Goal: Information Seeking & Learning: Get advice/opinions

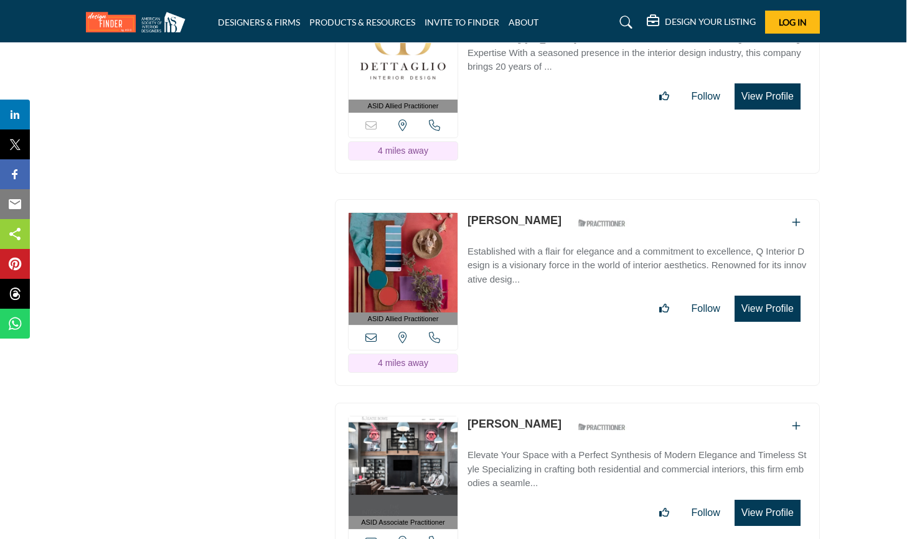
click at [751, 296] on button "View Profile" at bounding box center [767, 309] width 66 height 26
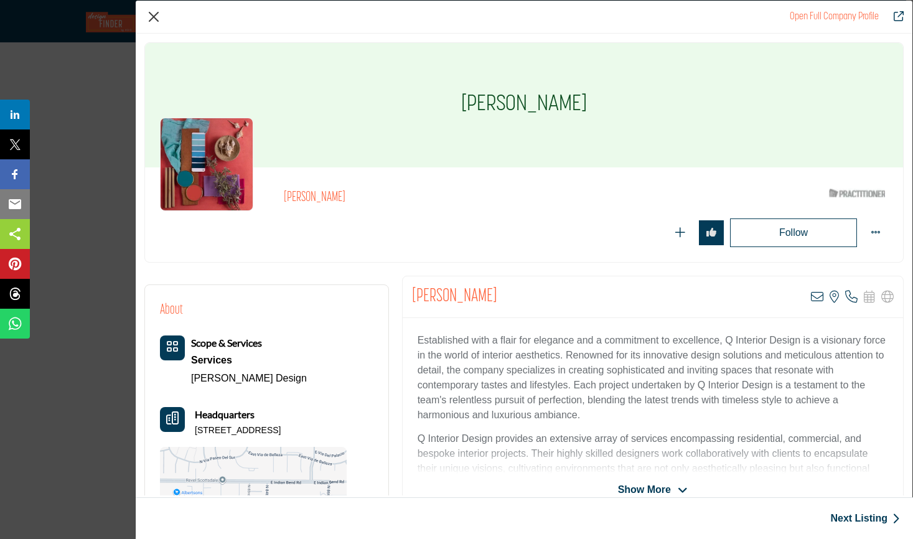
click at [155, 18] on button "Close" at bounding box center [153, 16] width 19 height 19
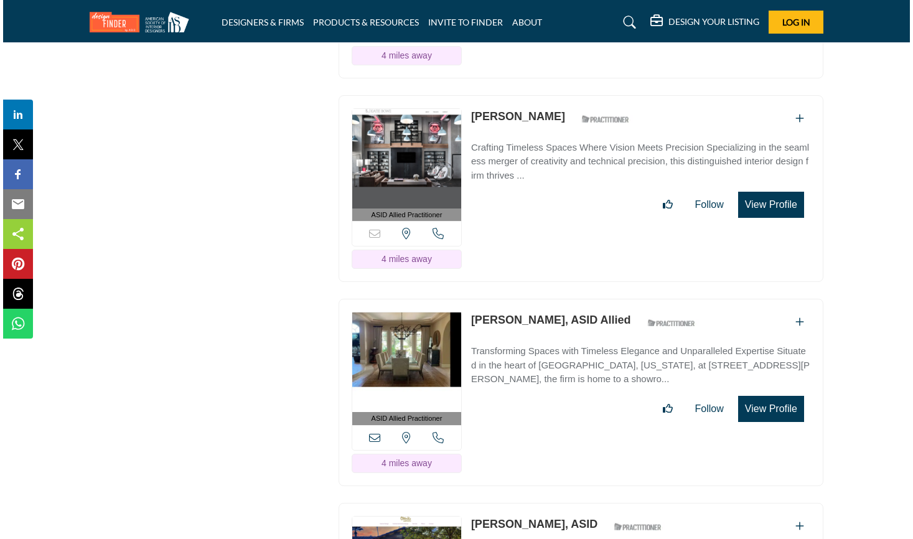
scroll to position [4995, 0]
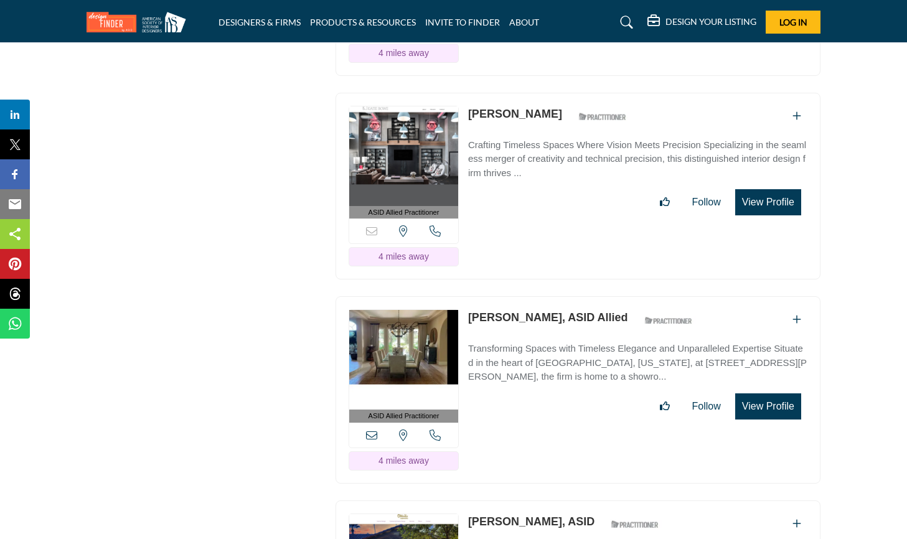
click at [762, 393] on button "View Profile" at bounding box center [768, 406] width 66 height 26
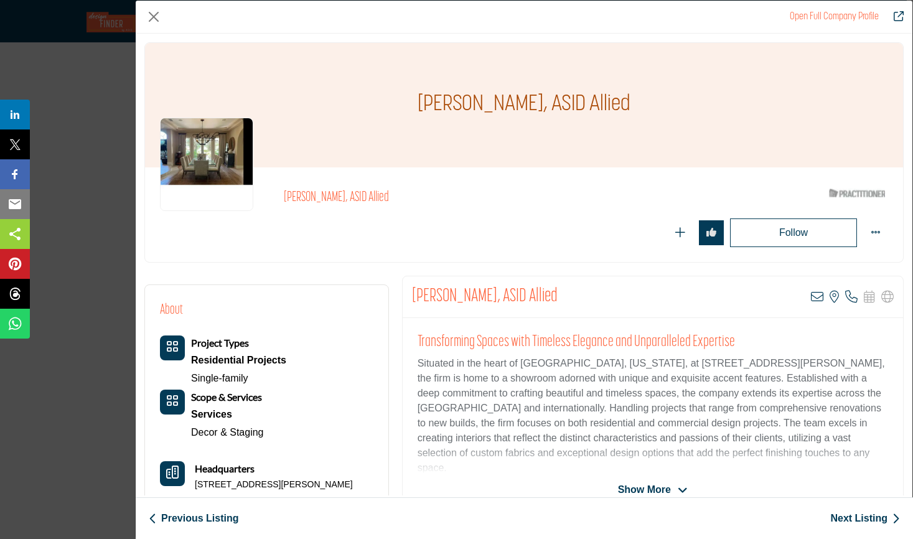
click at [651, 485] on span "Show More" at bounding box center [644, 489] width 53 height 15
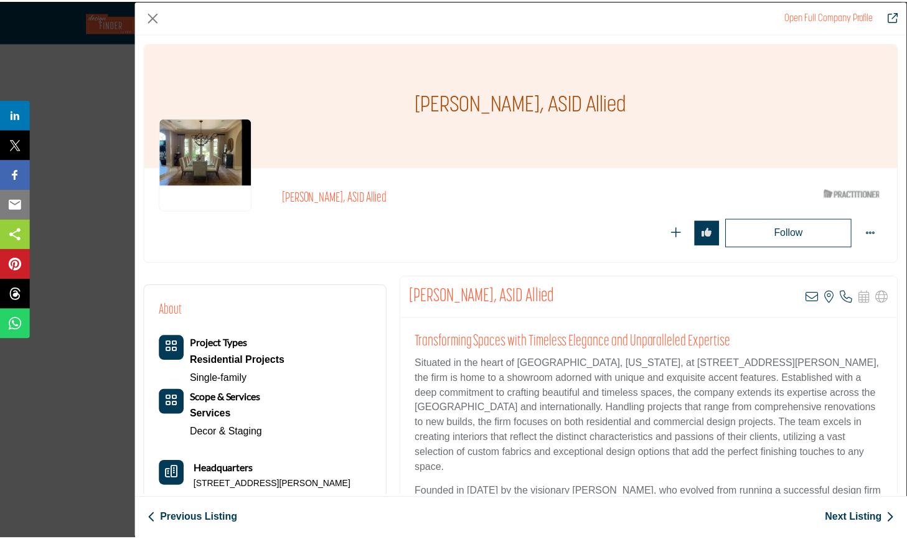
scroll to position [0, 0]
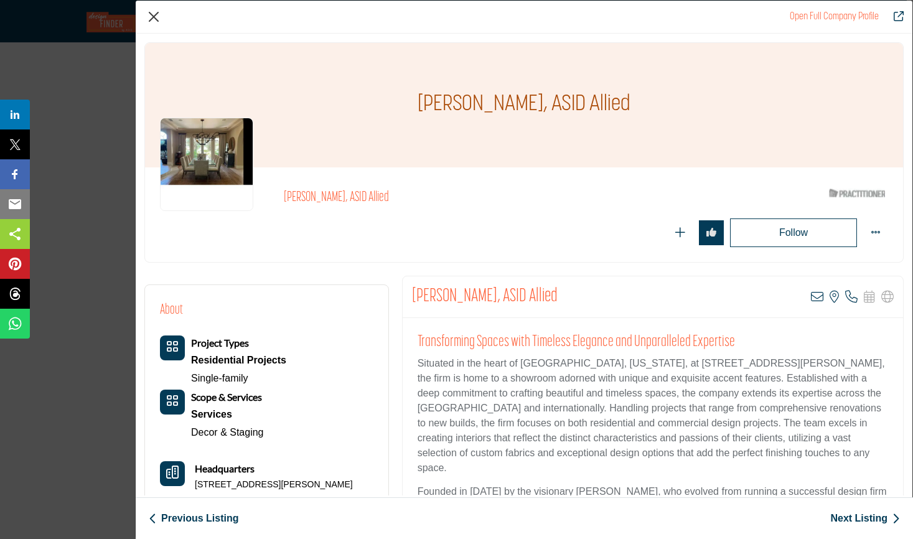
click at [152, 15] on button "Close" at bounding box center [153, 16] width 19 height 19
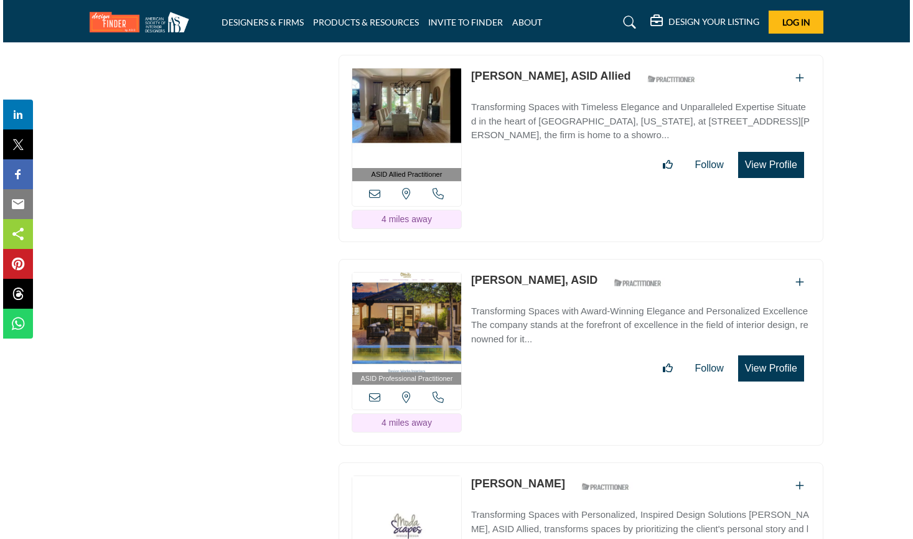
scroll to position [5241, 0]
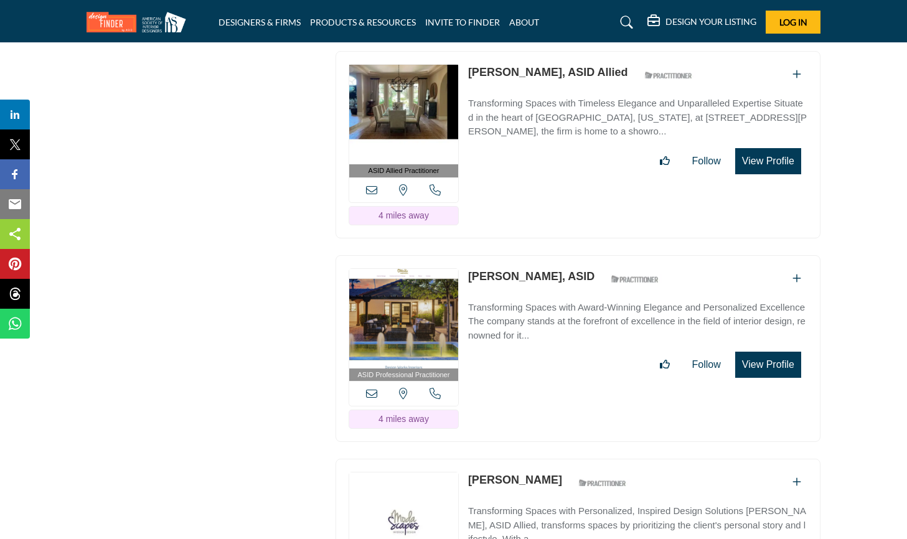
click at [775, 352] on button "View Profile" at bounding box center [768, 365] width 66 height 26
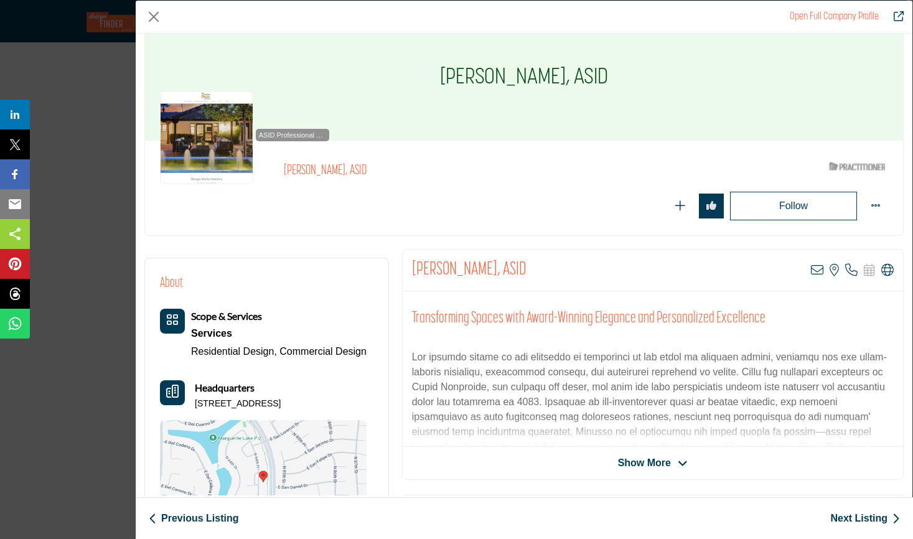
scroll to position [32, 0]
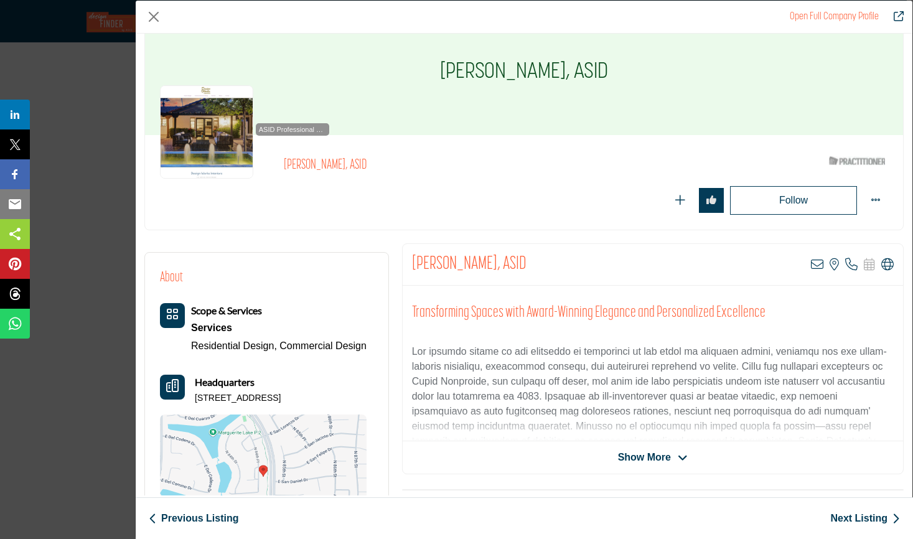
click at [678, 461] on icon "Company Data Modal" at bounding box center [683, 457] width 10 height 11
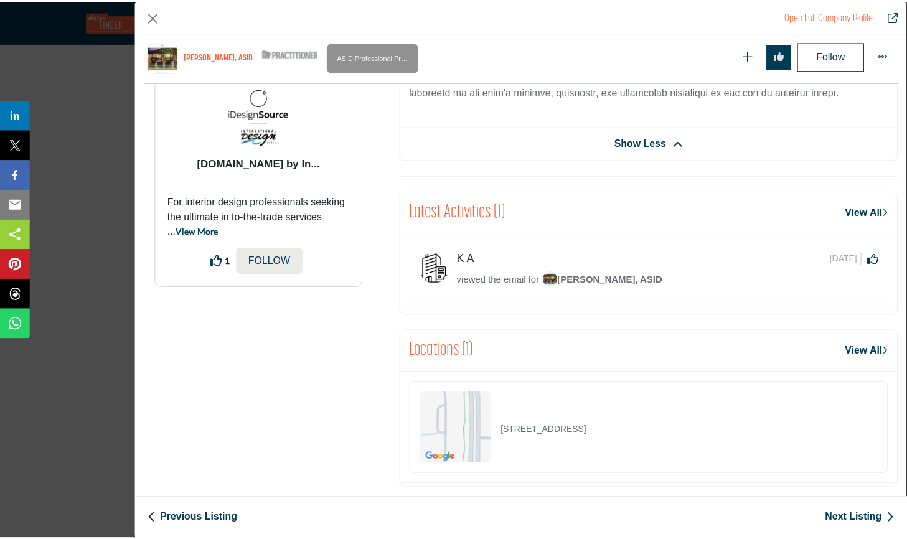
scroll to position [681, 0]
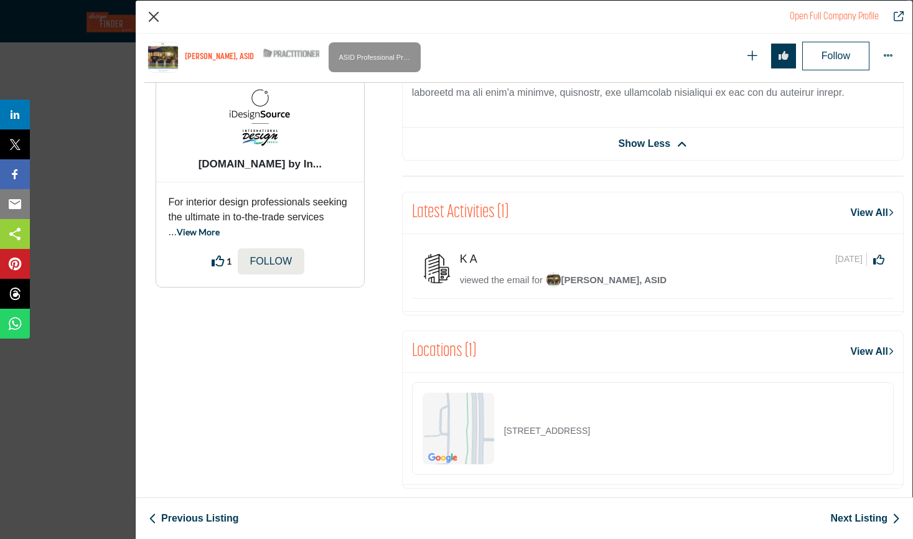
click at [159, 16] on button "Close" at bounding box center [153, 16] width 19 height 19
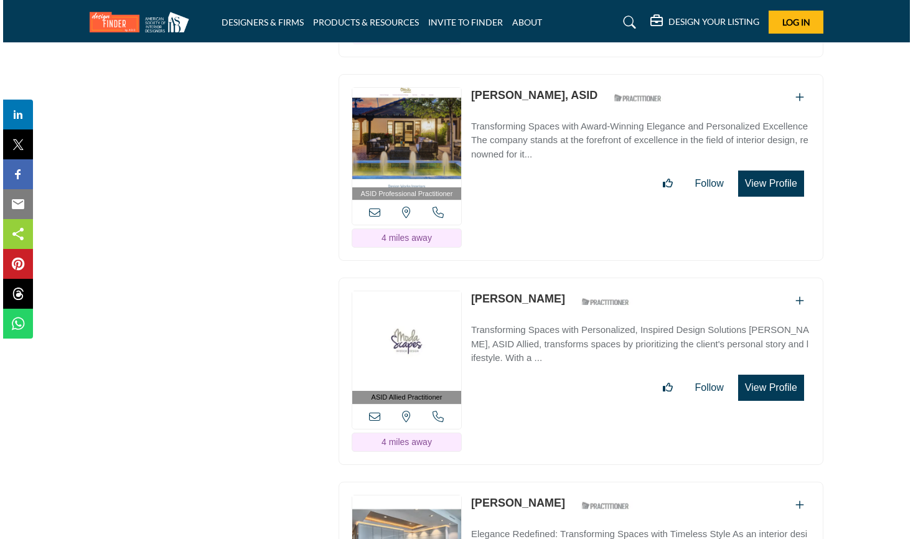
scroll to position [5423, 0]
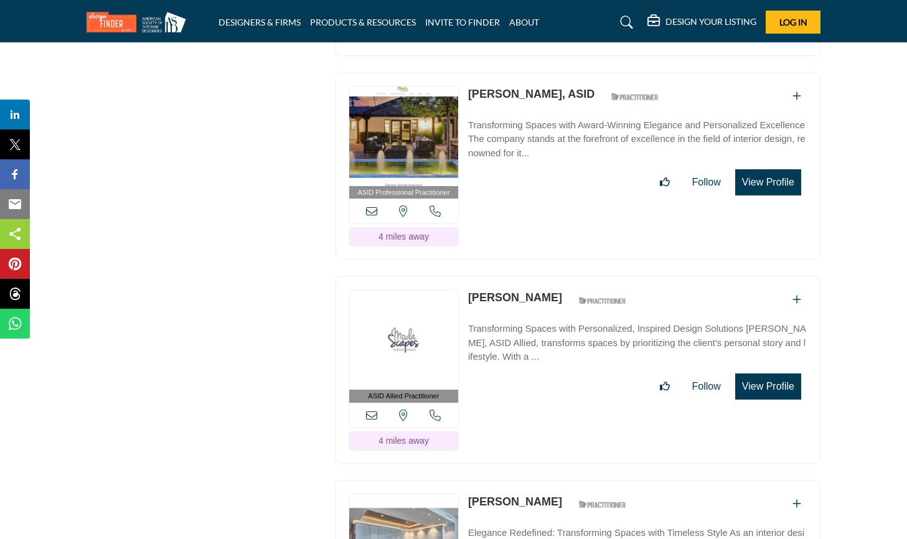
click at [763, 373] on button "View Profile" at bounding box center [768, 386] width 66 height 26
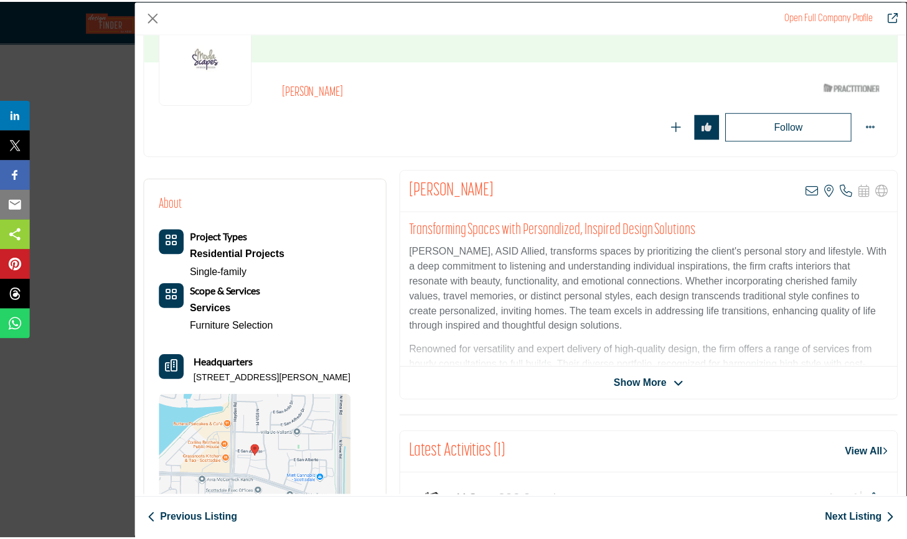
scroll to position [108, 0]
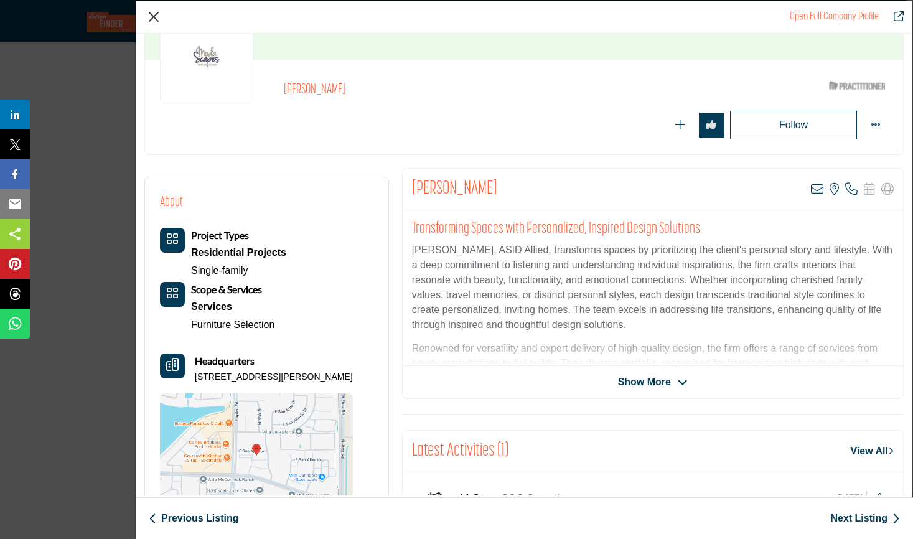
click at [156, 21] on button "Close" at bounding box center [153, 16] width 19 height 19
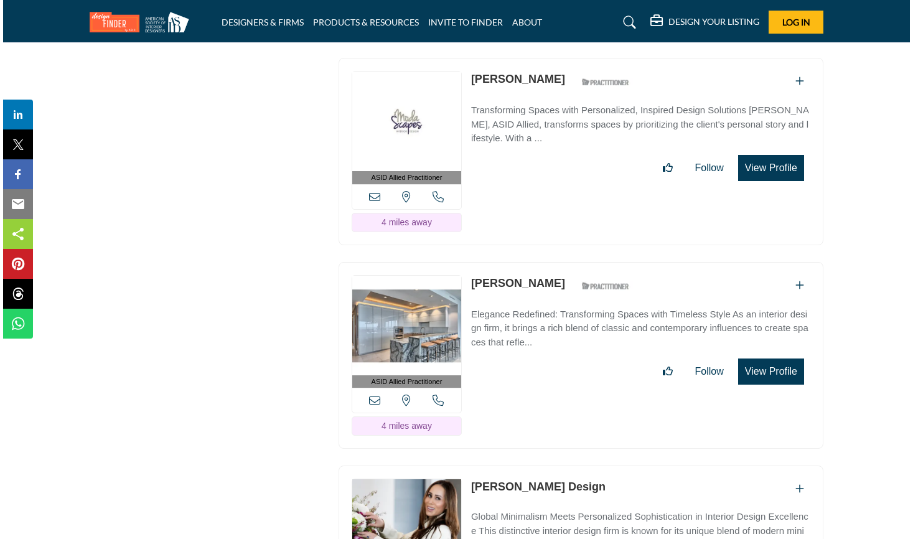
scroll to position [5642, 0]
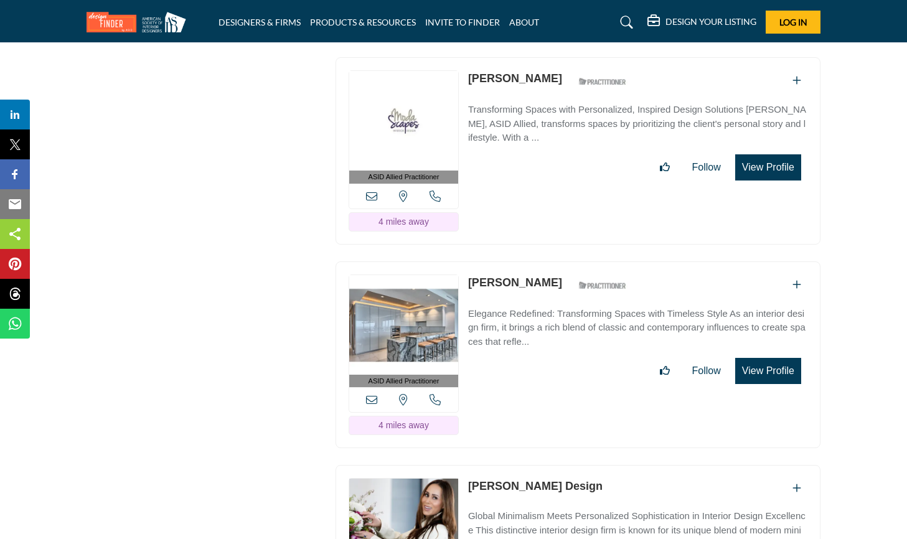
click at [762, 358] on button "View Profile" at bounding box center [768, 371] width 66 height 26
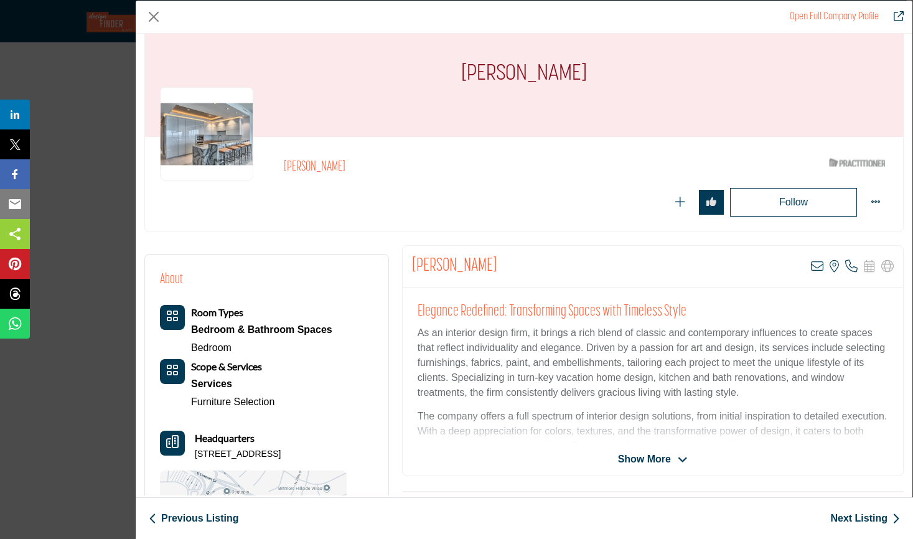
scroll to position [35, 0]
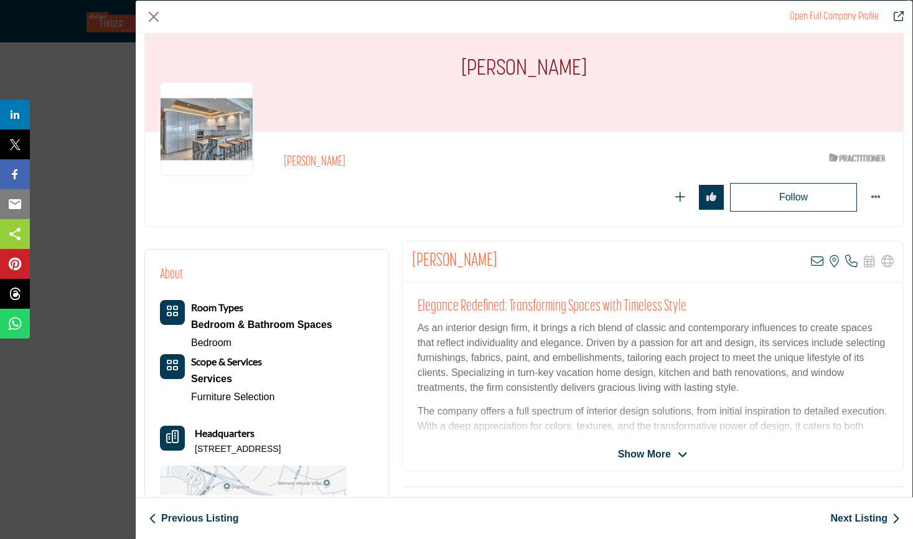
click at [637, 454] on span "Show More" at bounding box center [644, 454] width 53 height 15
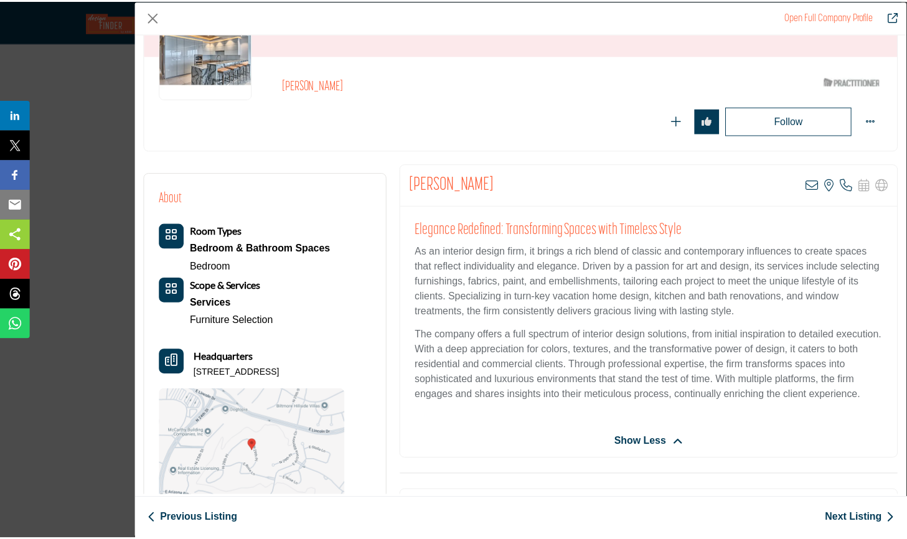
scroll to position [111, 0]
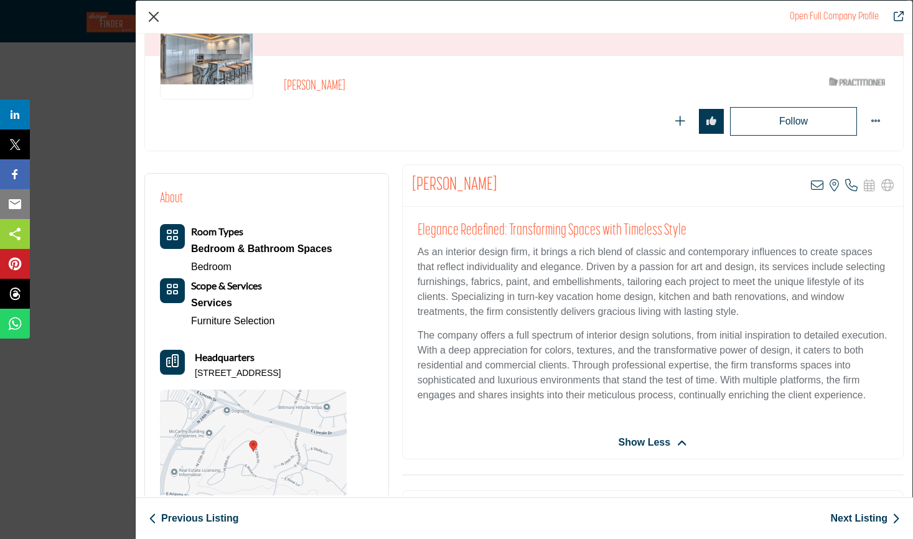
click at [151, 15] on button "Close" at bounding box center [153, 16] width 19 height 19
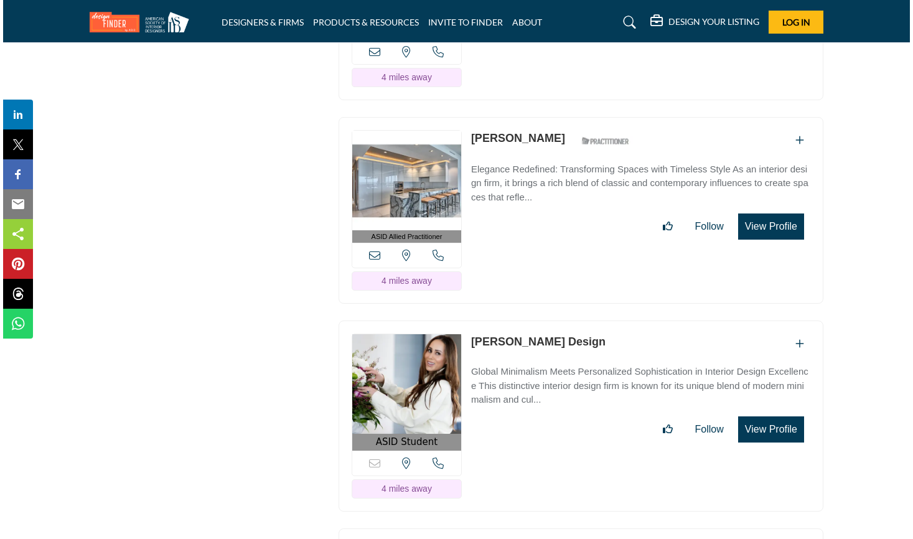
scroll to position [5794, 0]
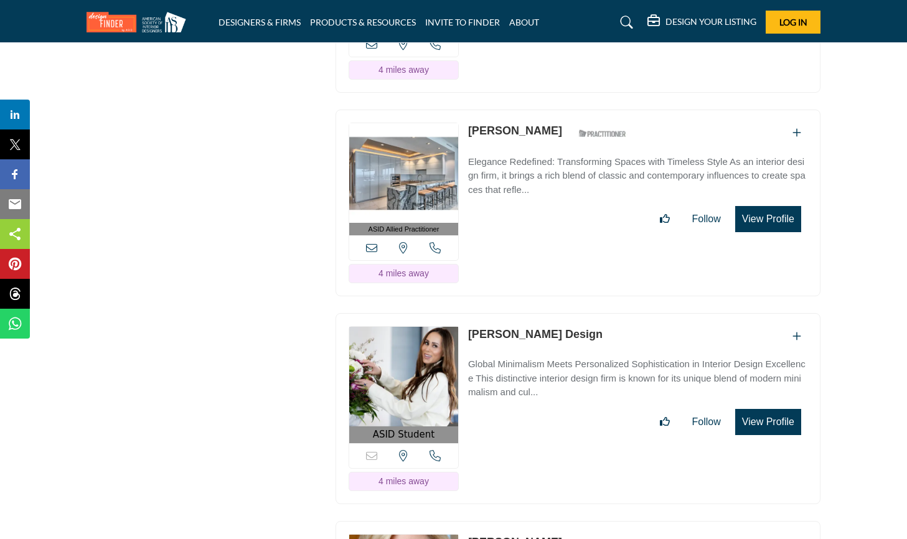
click at [760, 409] on button "View Profile" at bounding box center [768, 422] width 66 height 26
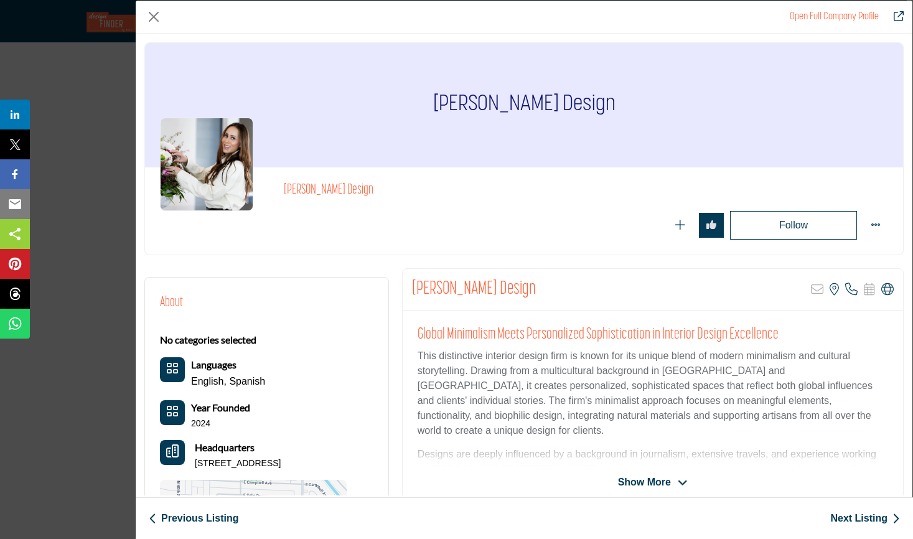
click at [651, 480] on span "Show More" at bounding box center [644, 482] width 53 height 15
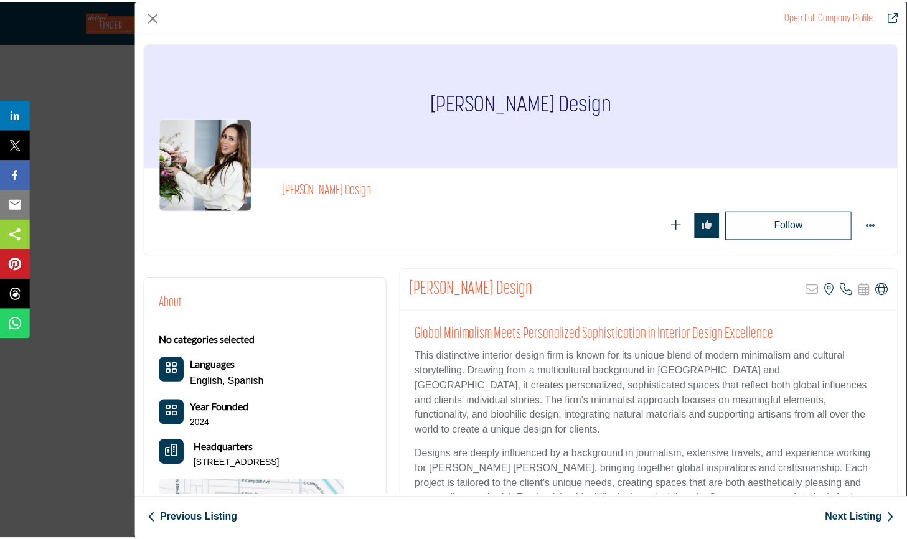
scroll to position [0, 0]
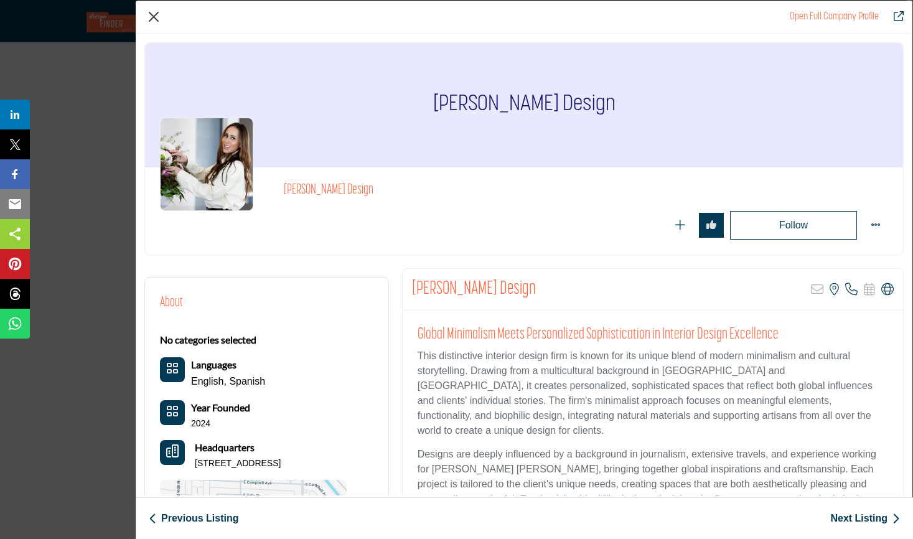
click at [152, 16] on button "Close" at bounding box center [153, 16] width 19 height 19
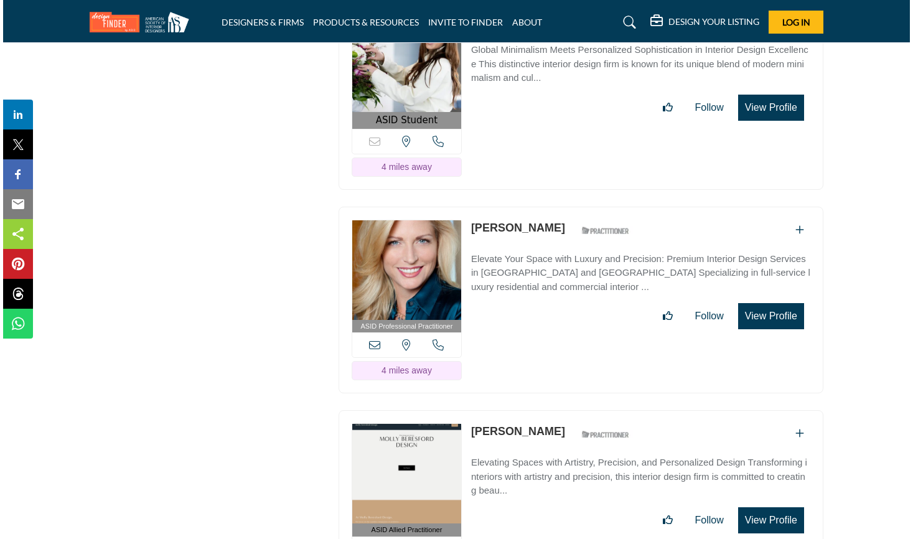
scroll to position [6114, 0]
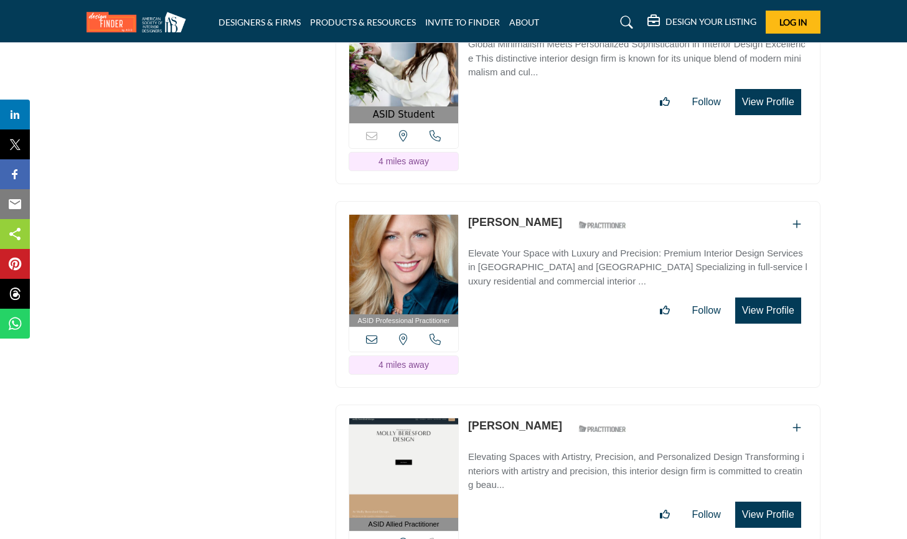
click at [792, 297] on button "View Profile" at bounding box center [768, 310] width 66 height 26
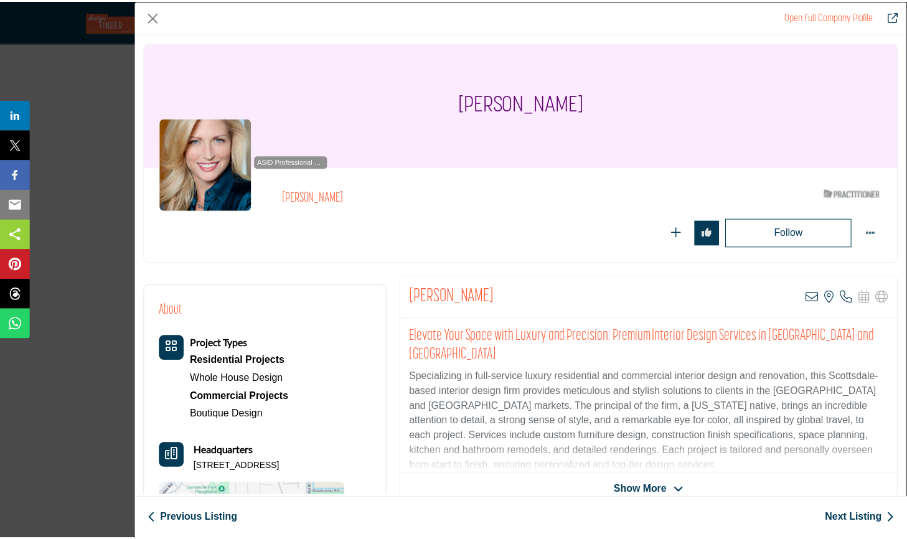
scroll to position [0, 0]
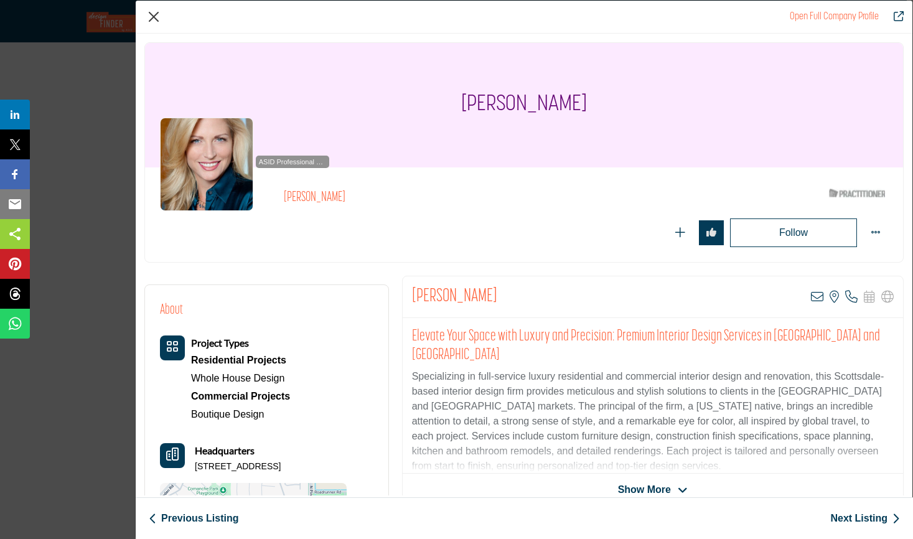
click at [153, 13] on button "Close" at bounding box center [153, 16] width 19 height 19
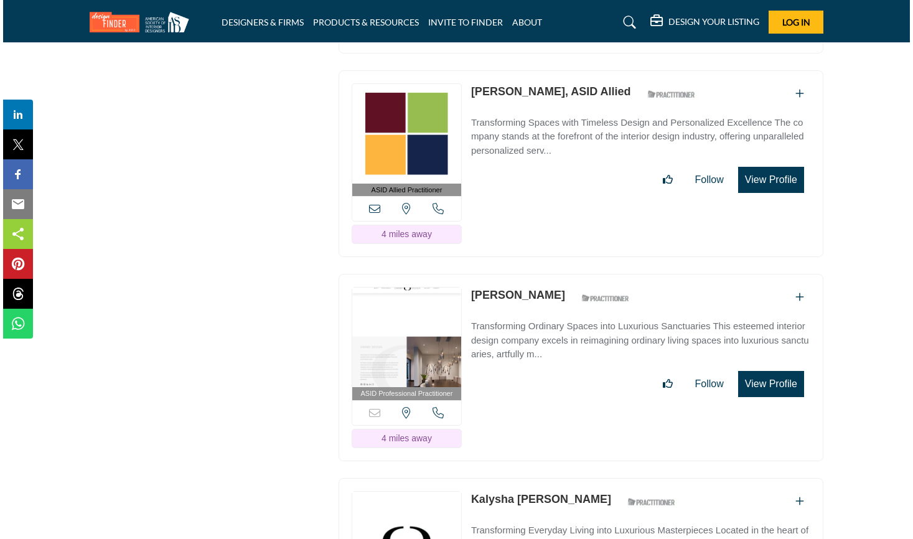
scroll to position [6653, 0]
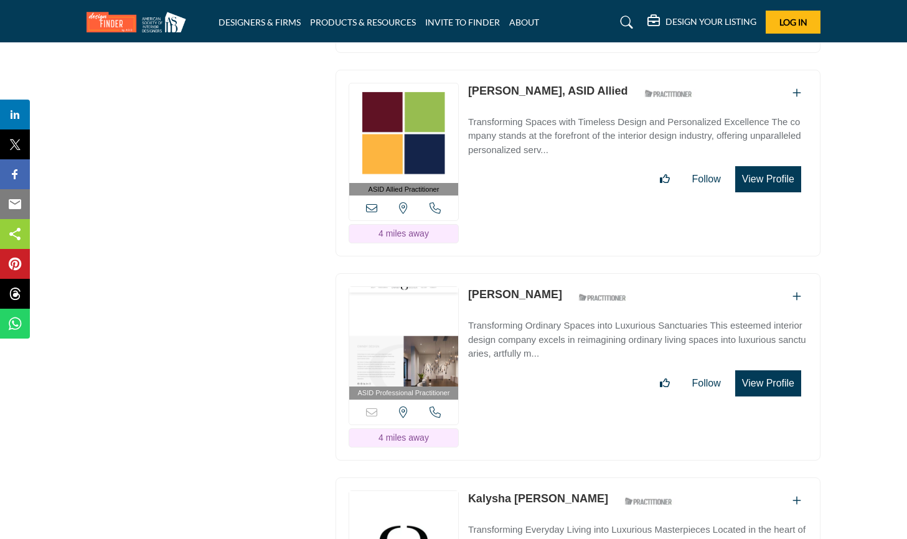
click at [769, 370] on button "View Profile" at bounding box center [768, 383] width 66 height 26
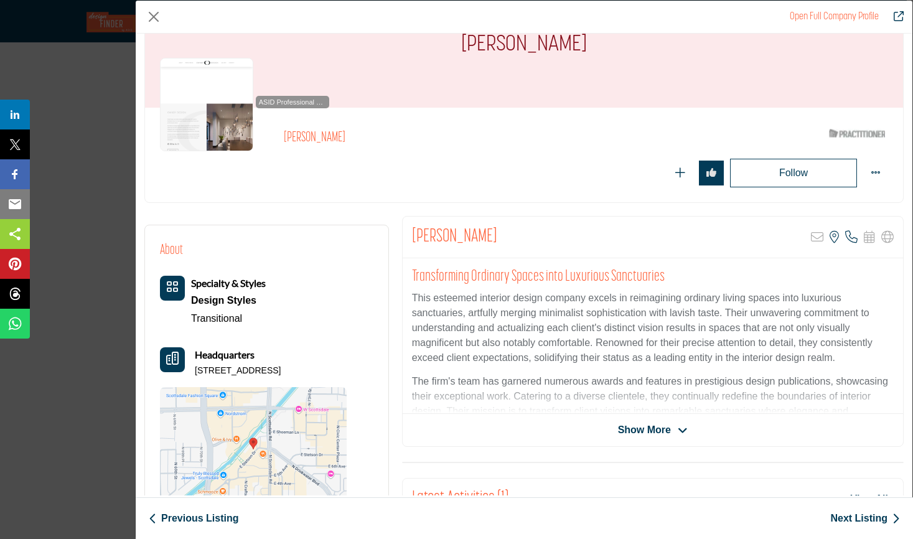
scroll to position [61, 0]
click at [629, 425] on span "Show More" at bounding box center [644, 428] width 53 height 15
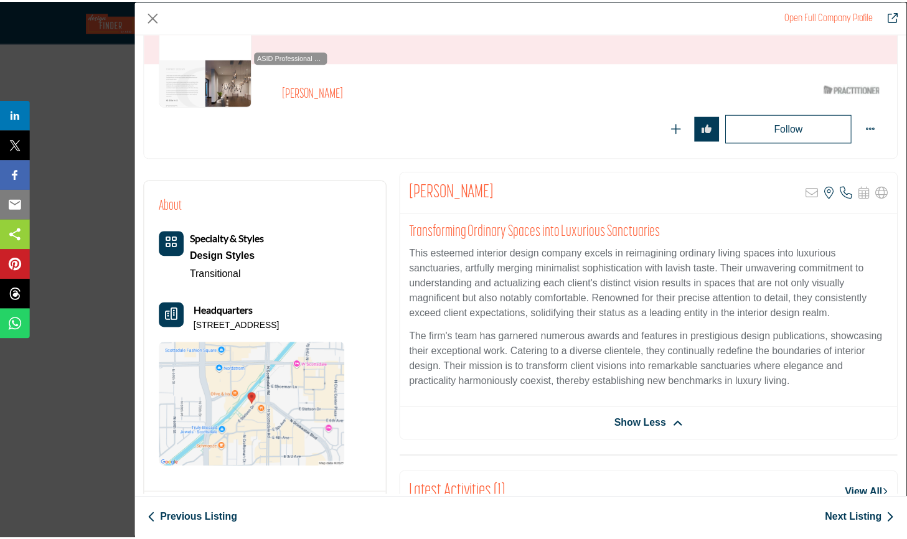
scroll to position [100, 0]
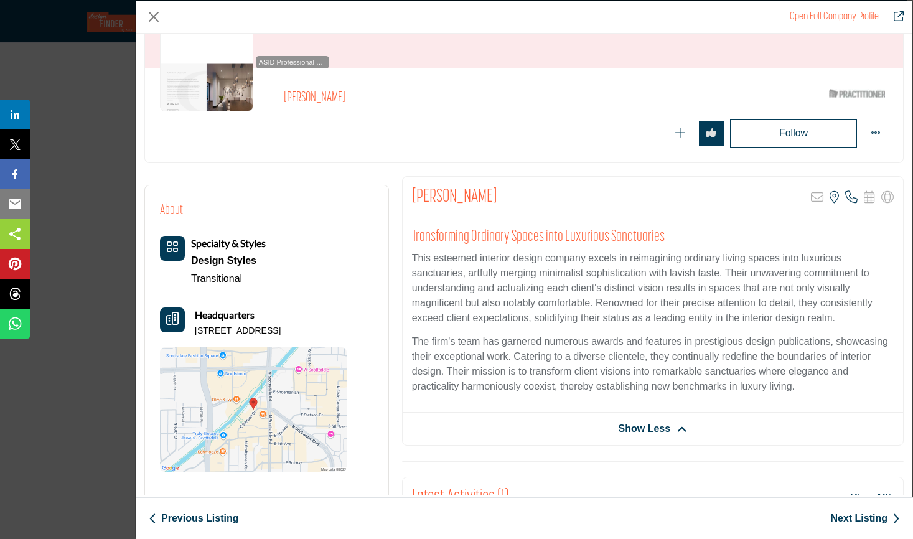
drag, startPoint x: 513, startPoint y: 195, endPoint x: 399, endPoint y: 195, distance: 114.5
click at [399, 195] on div "[PERSON_NAME] Sorry, but this listing is on a subscription plan which does not …" at bounding box center [652, 503] width 515 height 655
copy h2 "[PERSON_NAME]"
click at [159, 15] on button "Close" at bounding box center [153, 16] width 19 height 19
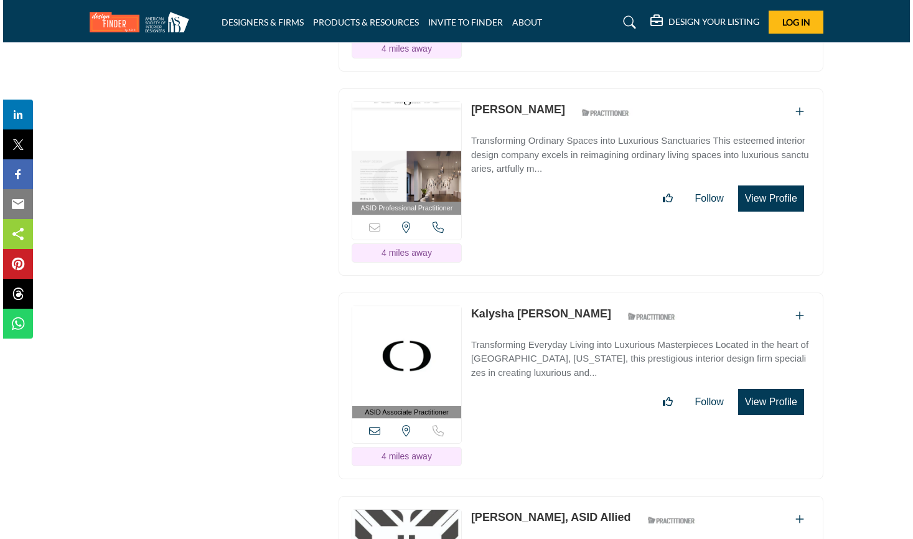
scroll to position [6839, 0]
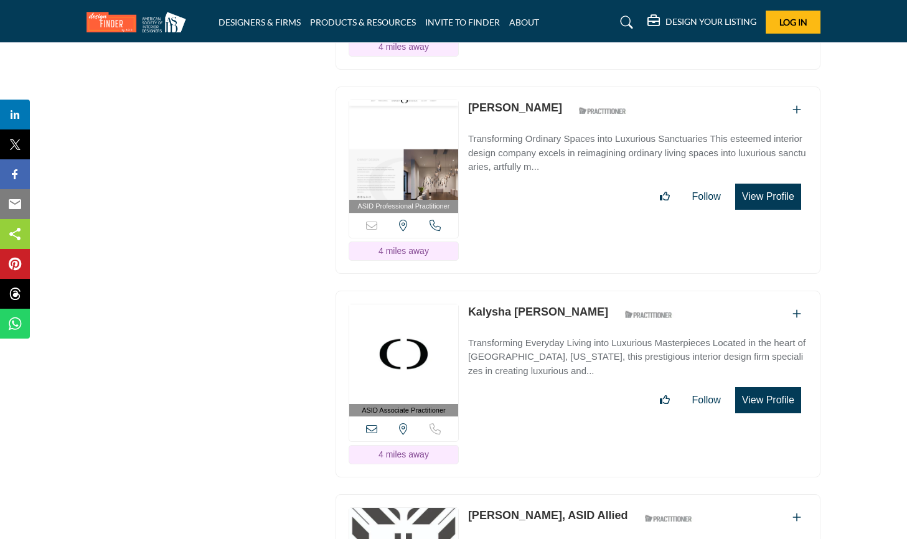
click at [771, 387] on button "View Profile" at bounding box center [768, 400] width 66 height 26
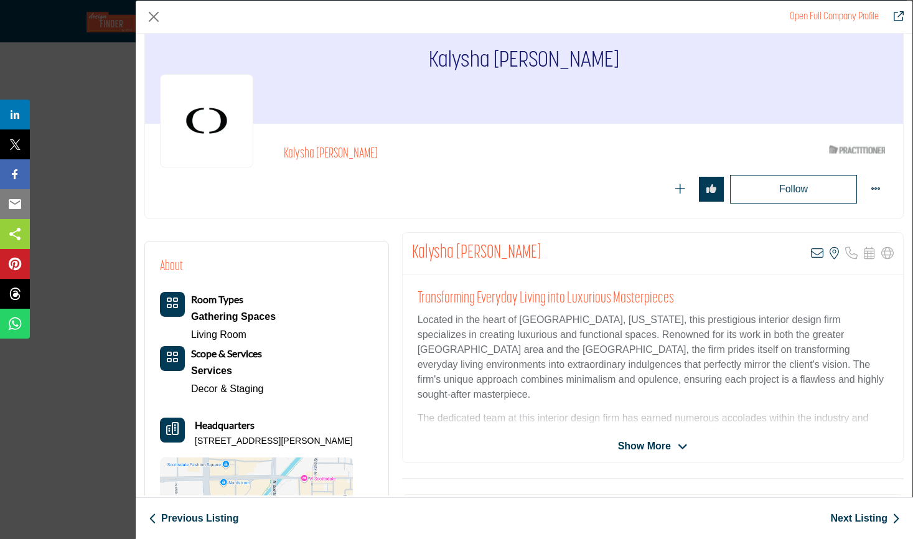
scroll to position [47, 0]
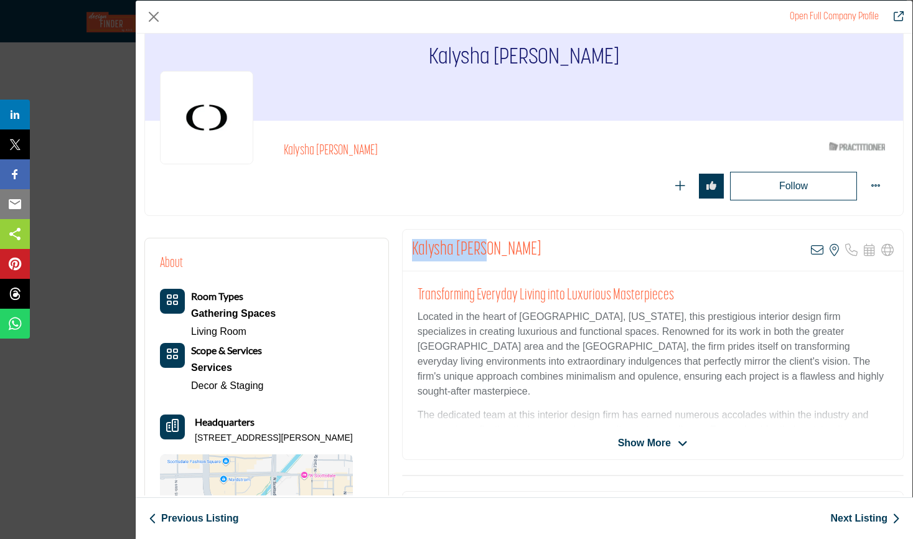
drag, startPoint x: 489, startPoint y: 260, endPoint x: 408, endPoint y: 254, distance: 81.1
click at [408, 254] on div "Kalysha [PERSON_NAME] View email address of this listing View the location of t…" at bounding box center [653, 251] width 500 height 42
copy h2 "Kalysha [PERSON_NAME]"
click at [657, 437] on span "Show More" at bounding box center [644, 443] width 53 height 15
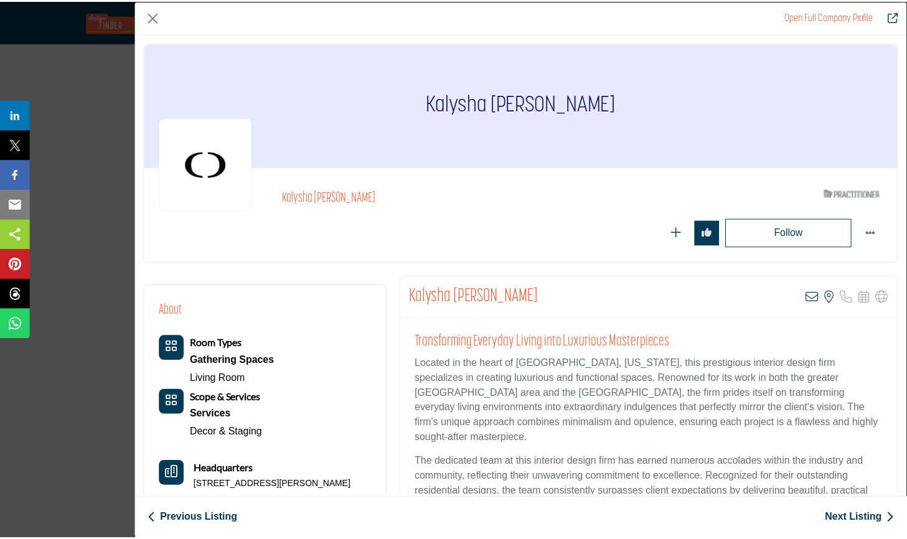
scroll to position [0, 0]
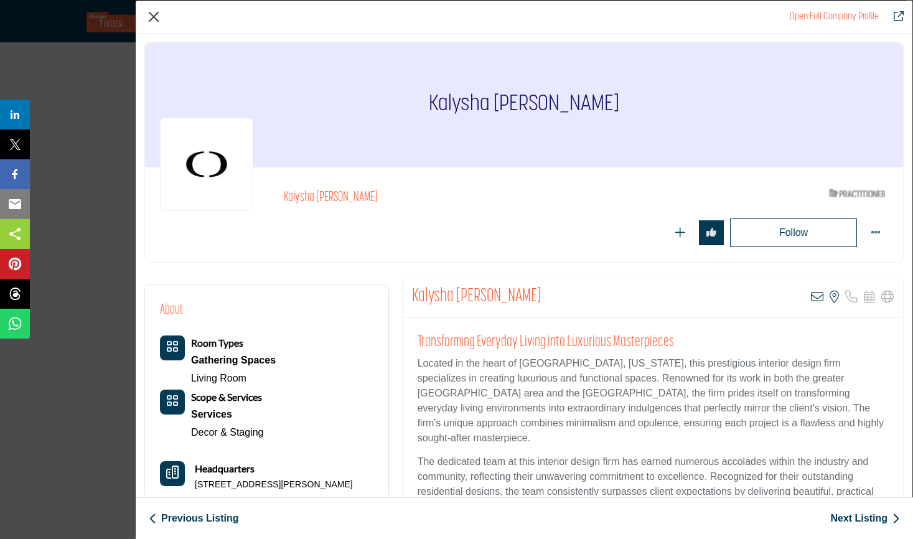
click at [157, 14] on button "Close" at bounding box center [153, 16] width 19 height 19
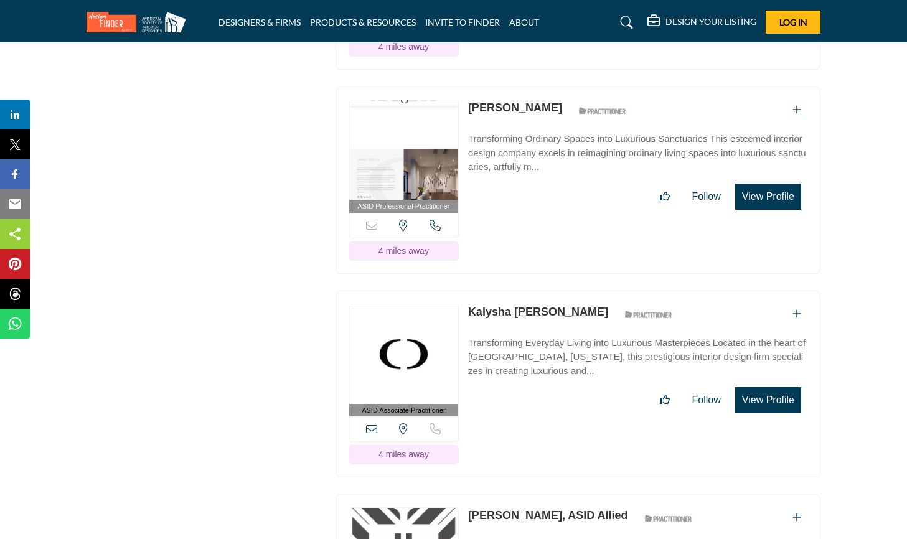
click at [546, 306] on link "Kalysha [PERSON_NAME]" at bounding box center [538, 312] width 140 height 12
click at [762, 387] on button "View Profile" at bounding box center [768, 400] width 66 height 26
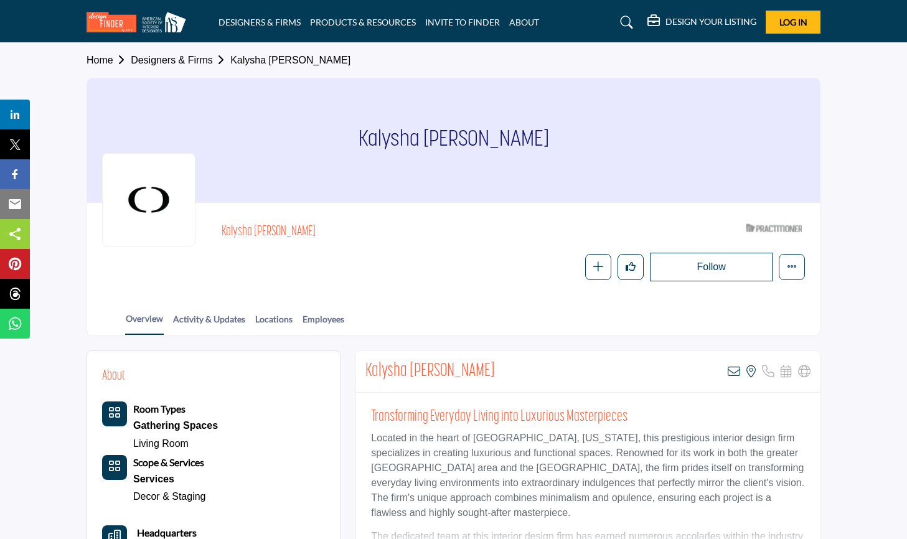
drag, startPoint x: 518, startPoint y: 138, endPoint x: 362, endPoint y: 141, distance: 156.8
click at [362, 141] on div "Kalysha [PERSON_NAME]" at bounding box center [453, 140] width 732 height 124
copy h1 "Kalysha [PERSON_NAME]"
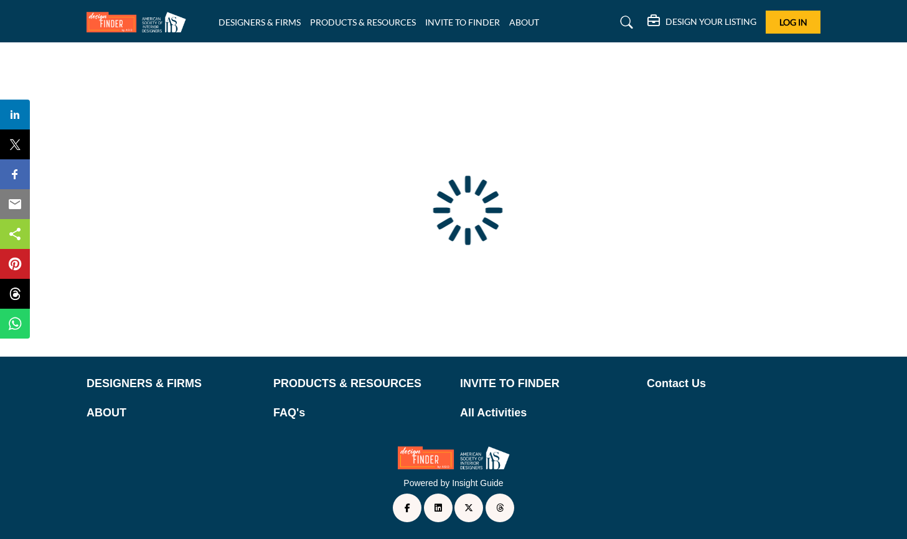
scroll to position [39, 0]
type input "**********"
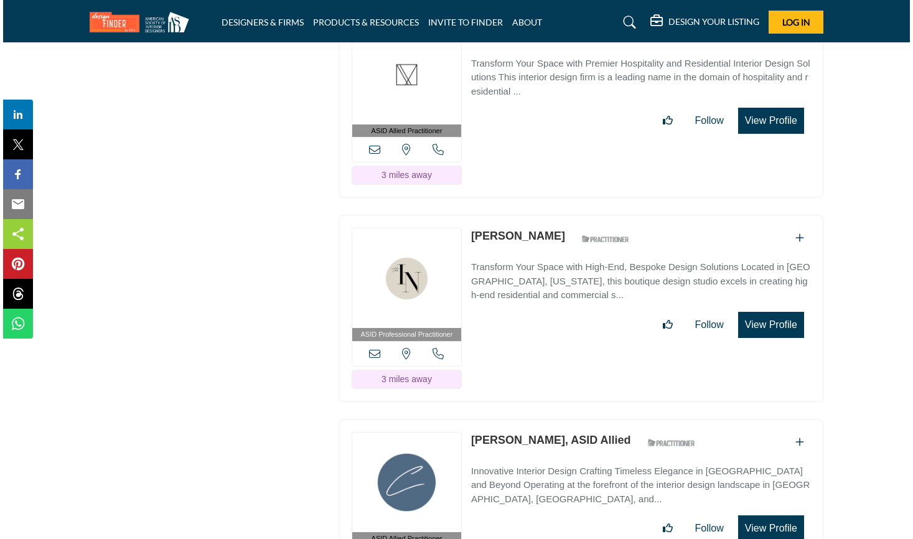
scroll to position [3036, 0]
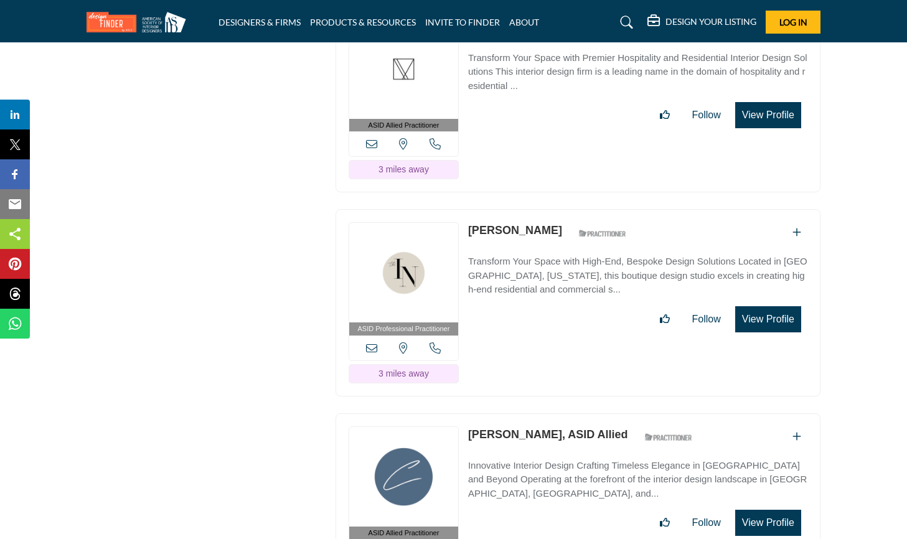
click at [758, 306] on button "View Profile" at bounding box center [768, 319] width 66 height 26
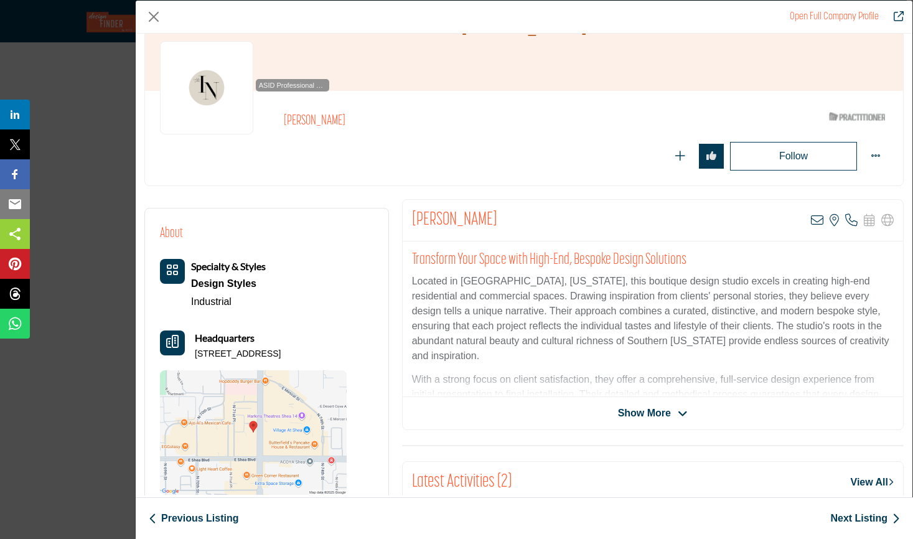
scroll to position [93, 0]
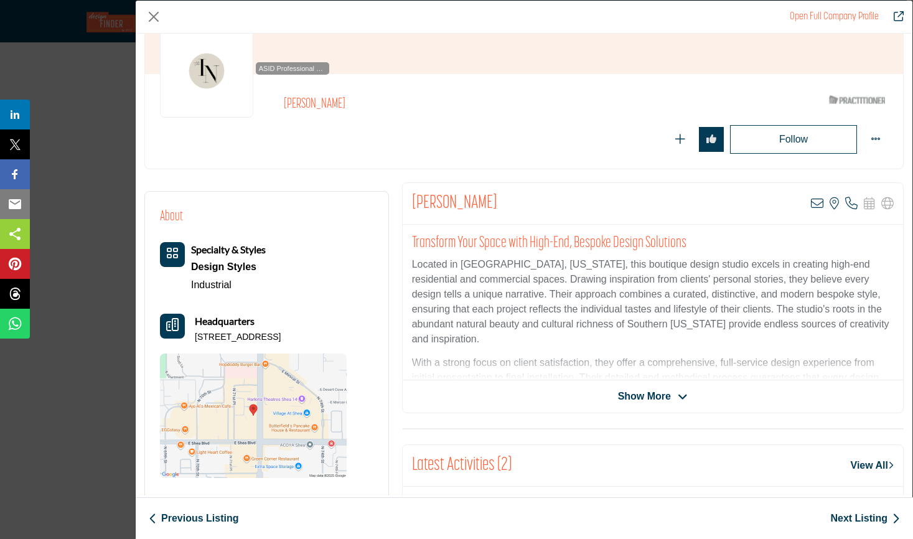
click at [640, 389] on span "Show More" at bounding box center [644, 396] width 53 height 15
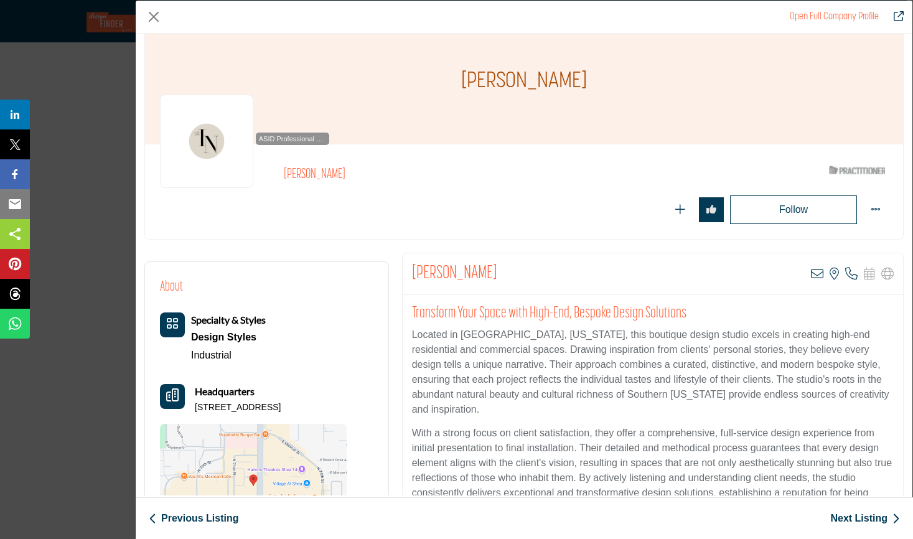
scroll to position [24, 0]
click at [214, 134] on img "Company Data Modal" at bounding box center [206, 140] width 93 height 93
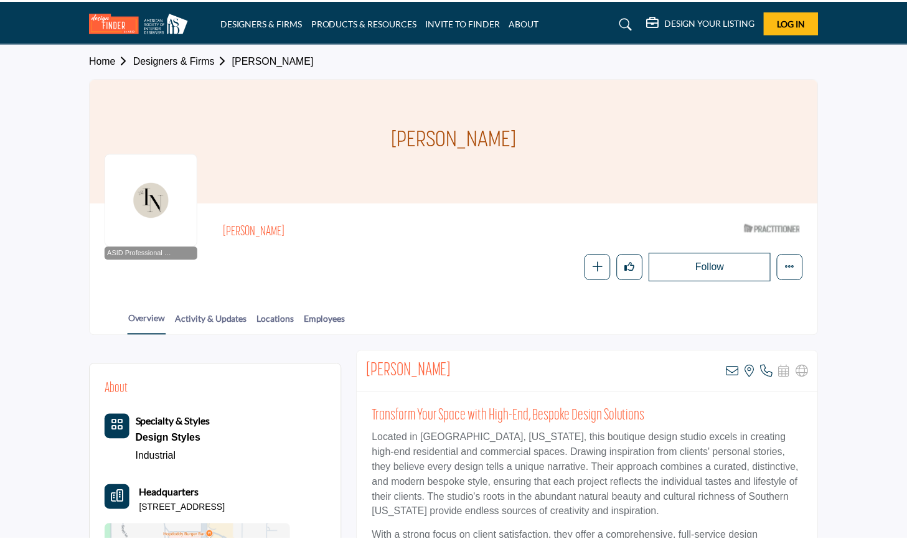
scroll to position [1, 0]
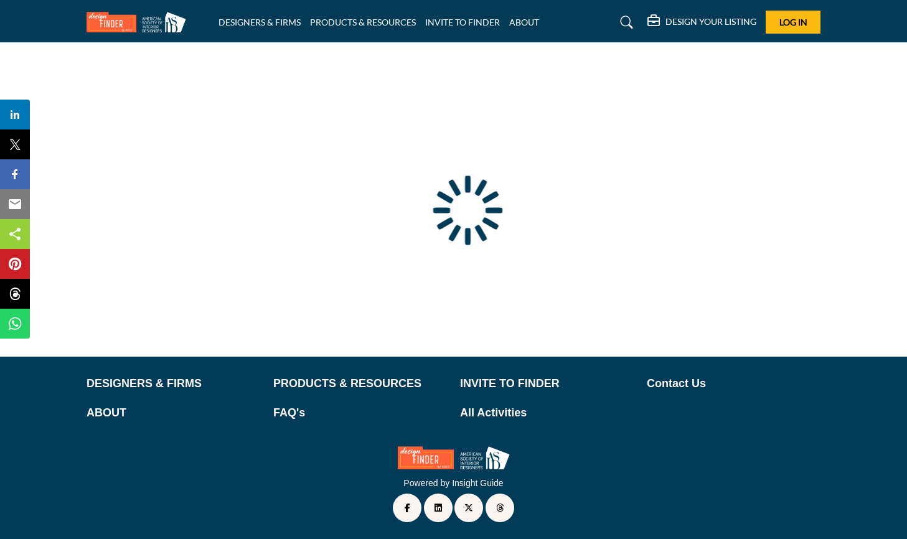
scroll to position [39, 0]
type input "**********"
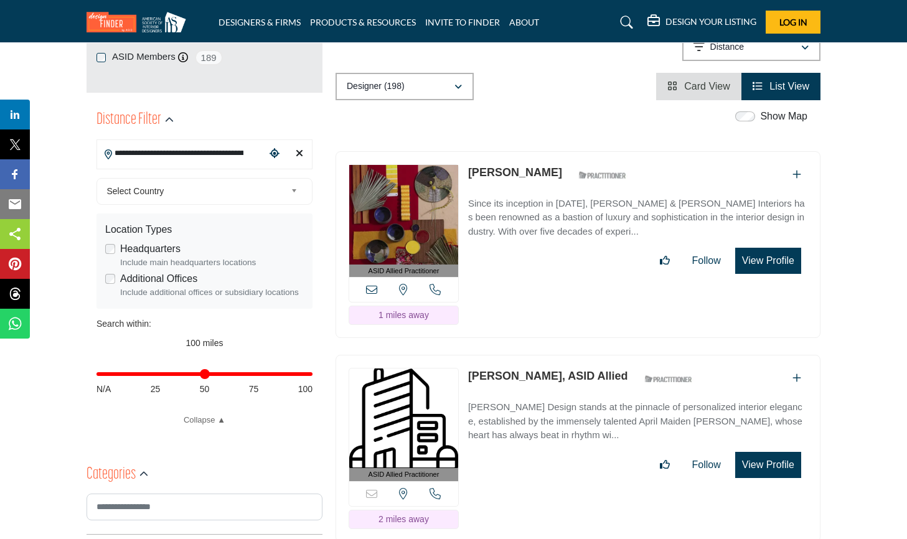
scroll to position [250, 0]
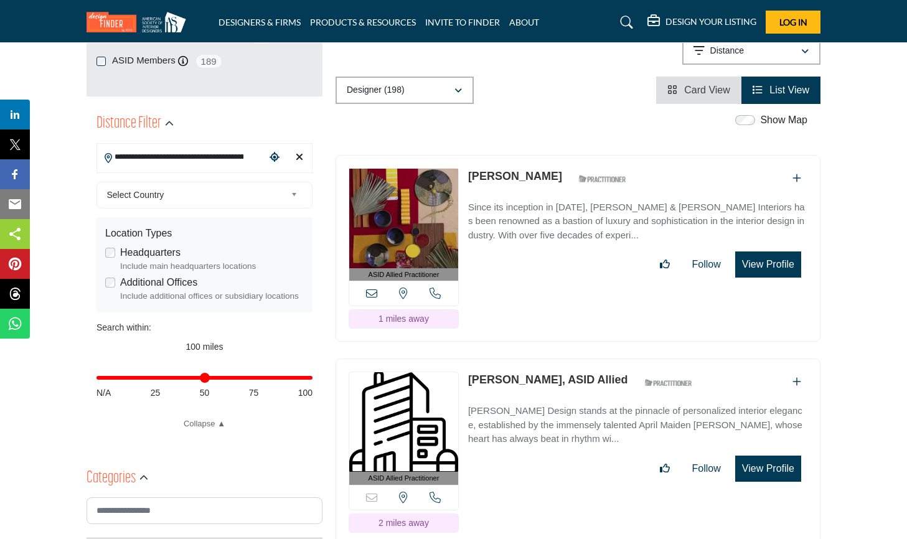
click at [702, 93] on span "Card View" at bounding box center [707, 90] width 46 height 11
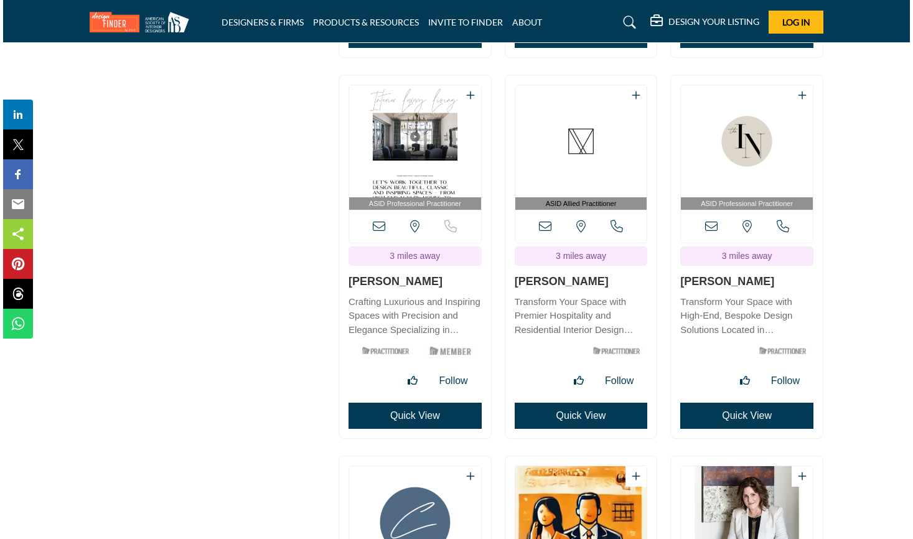
scroll to position [1861, 0]
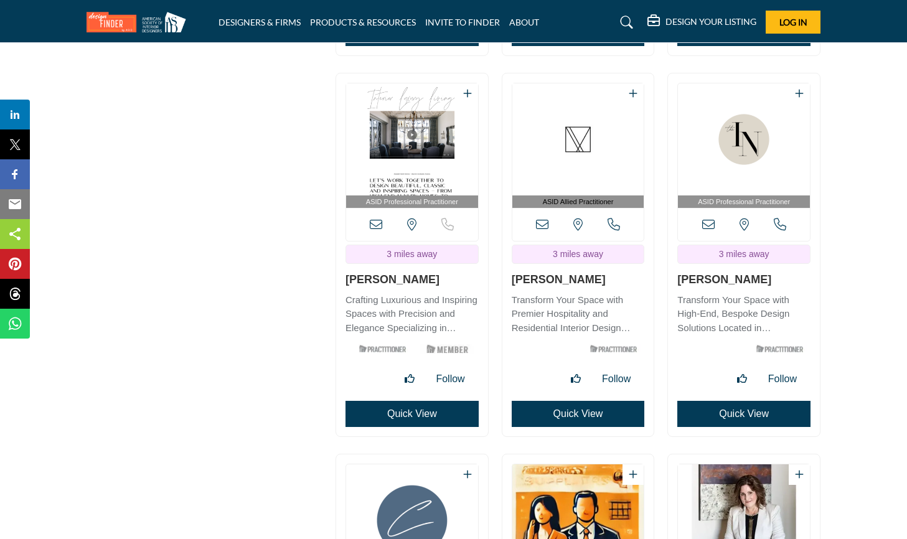
click at [391, 405] on button "Quick View" at bounding box center [411, 414] width 133 height 26
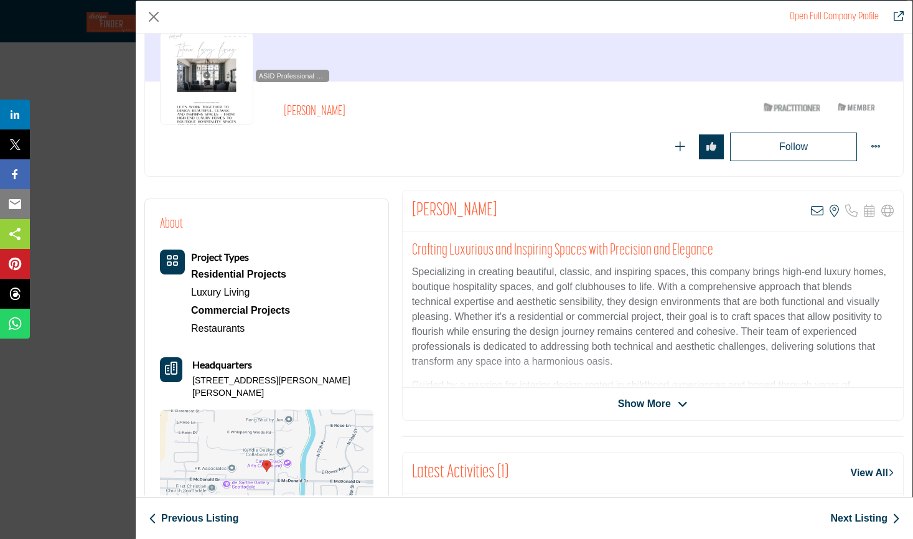
scroll to position [94, 0]
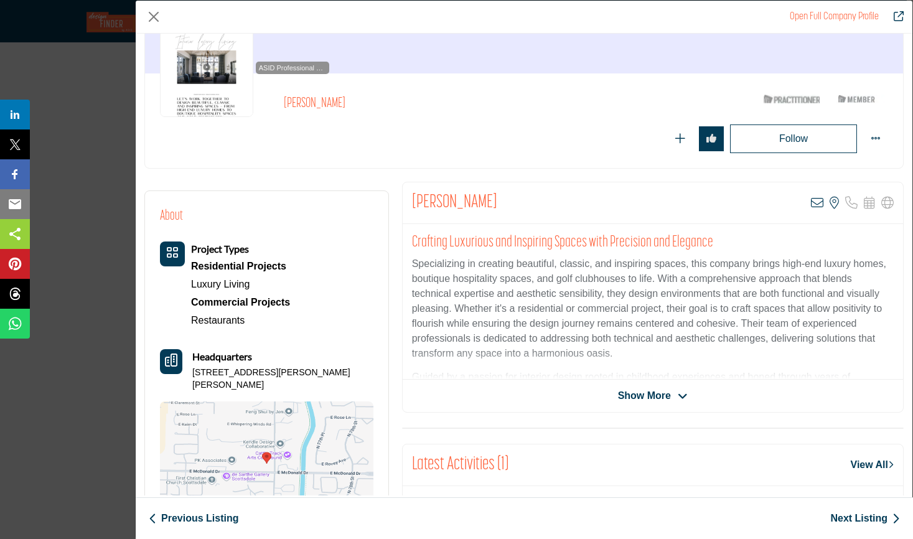
click at [625, 395] on span "Show More" at bounding box center [644, 395] width 53 height 15
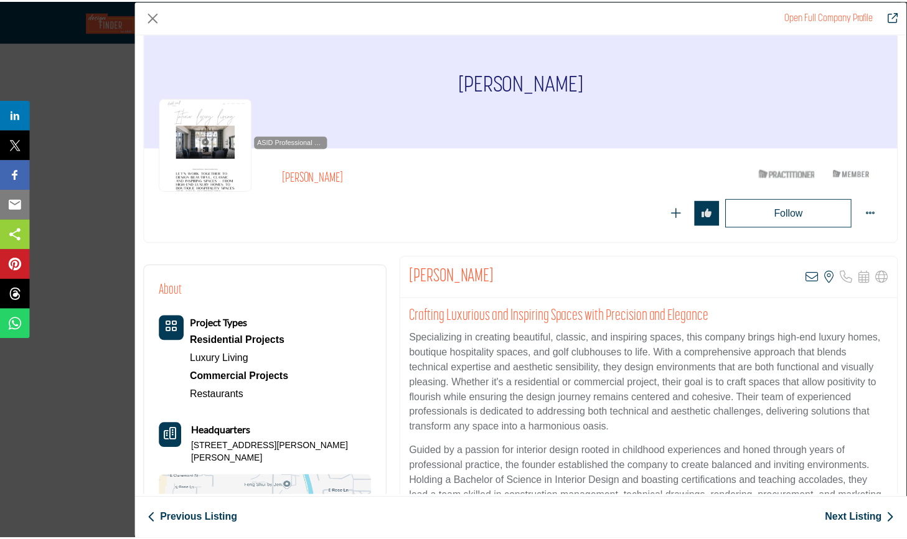
scroll to position [1, 0]
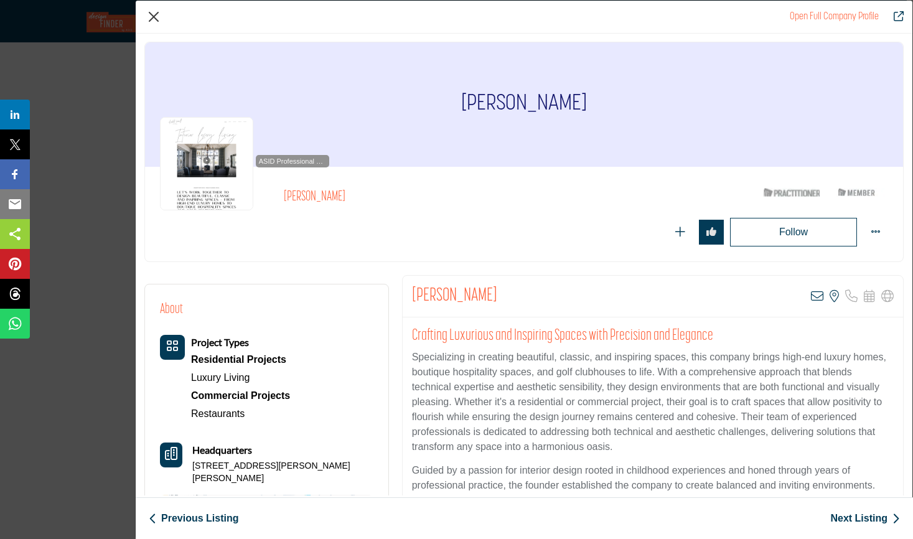
click at [156, 14] on button "Close" at bounding box center [153, 16] width 19 height 19
